Goal: Transaction & Acquisition: Obtain resource

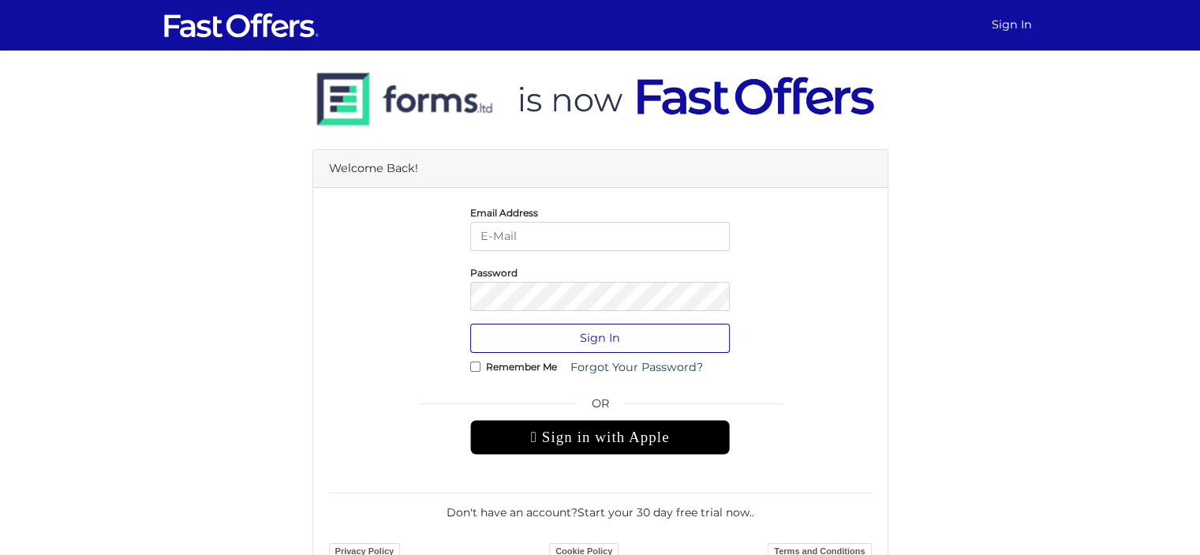
type input "[PERSON_NAME][EMAIL_ADDRESS][DOMAIN_NAME]"
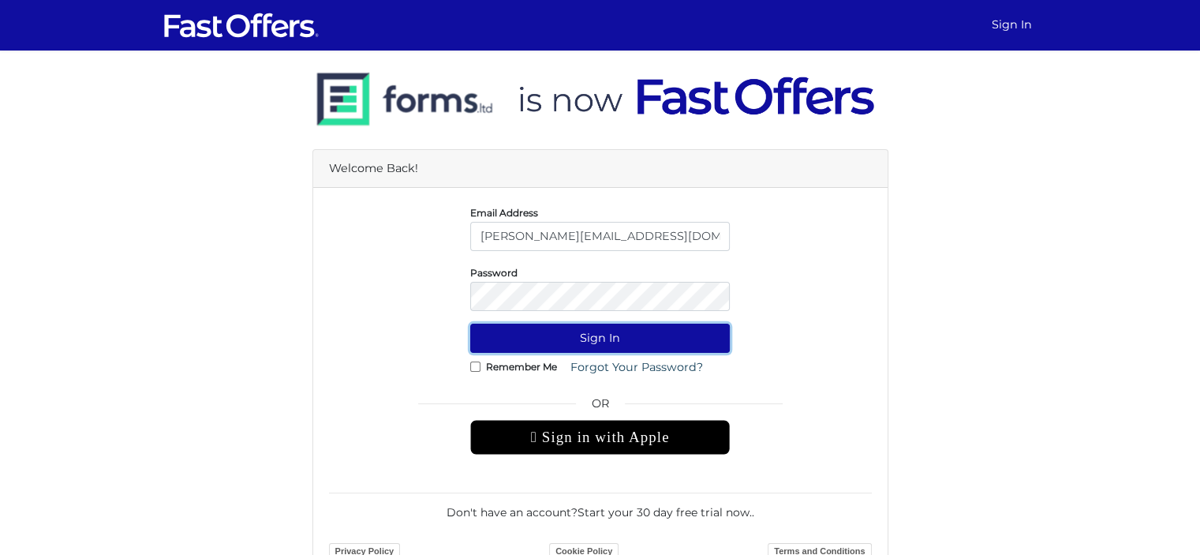
click at [628, 340] on button "Sign In" at bounding box center [600, 338] width 260 height 29
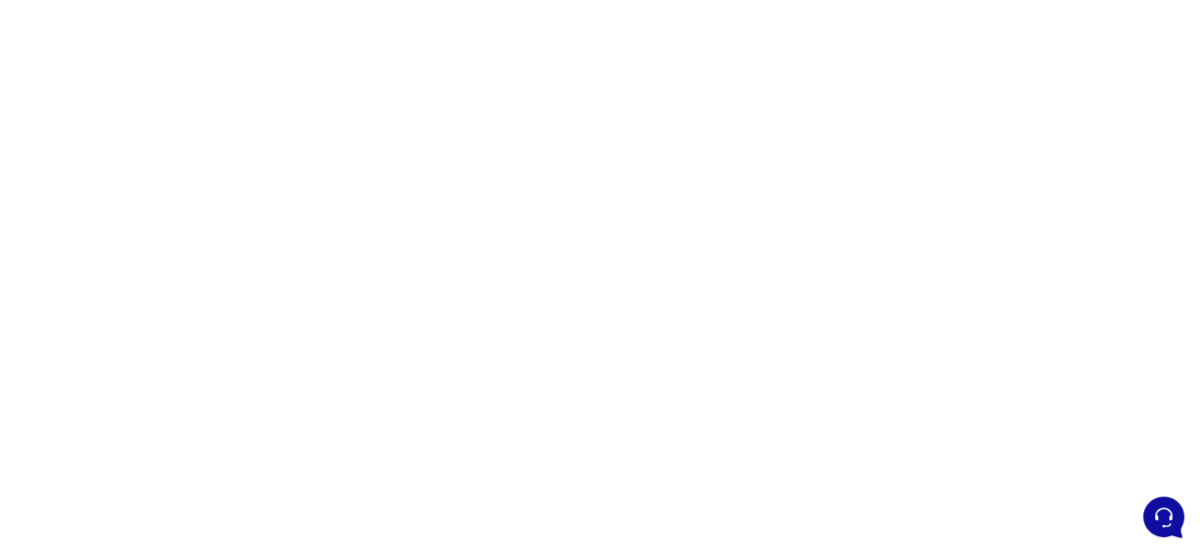
scroll to position [131, 0]
click at [952, 294] on div at bounding box center [600, 314] width 1200 height 789
click at [835, 362] on div at bounding box center [600, 314] width 1200 height 789
click at [843, 375] on div at bounding box center [600, 314] width 1200 height 789
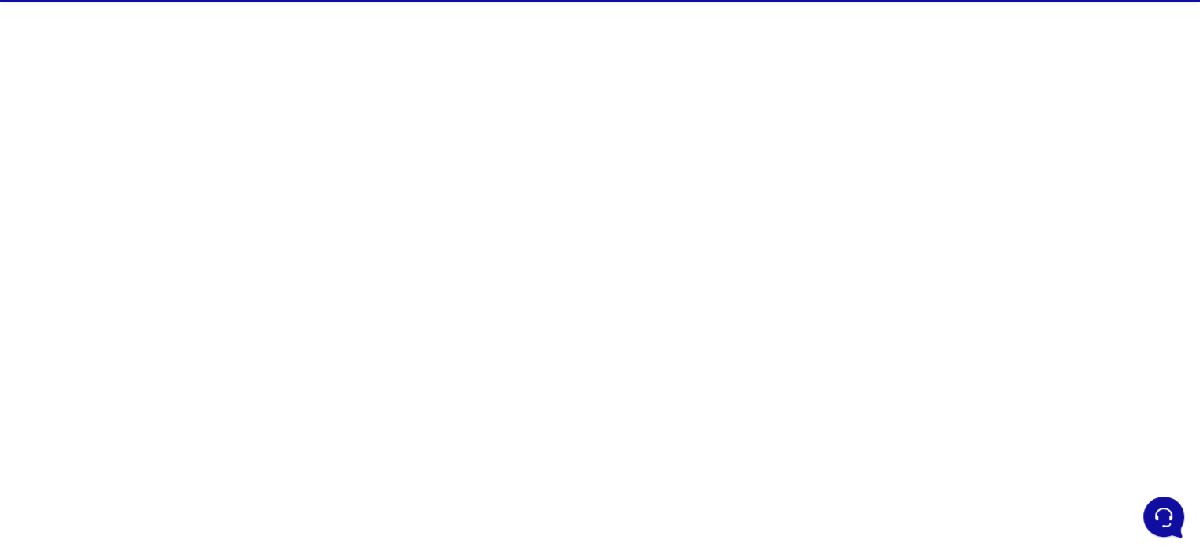
scroll to position [0, 0]
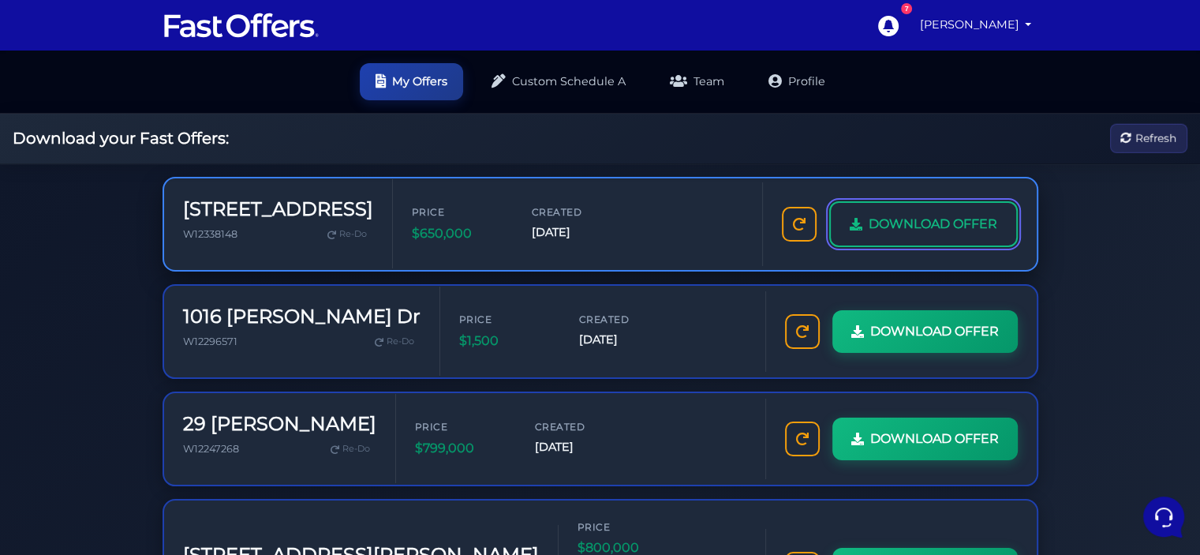
click at [909, 219] on span "DOWNLOAD OFFER" at bounding box center [933, 224] width 129 height 21
